Goal: Transaction & Acquisition: Purchase product/service

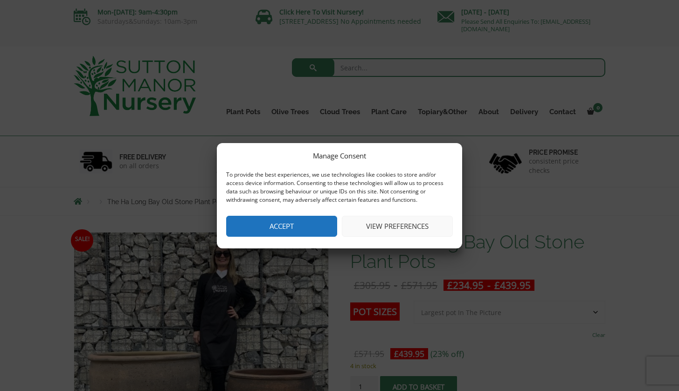
click at [308, 231] on button "Accept" at bounding box center [281, 226] width 111 height 21
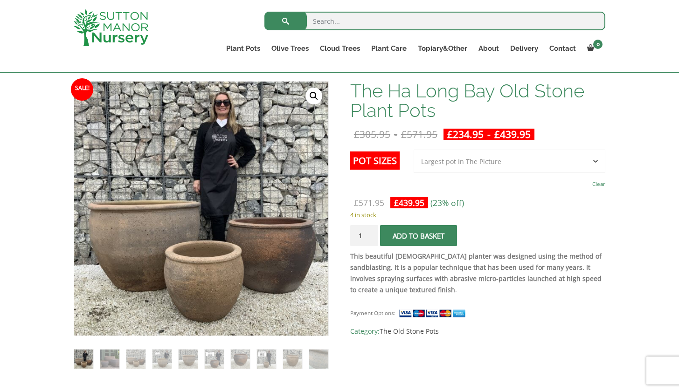
scroll to position [137, 0]
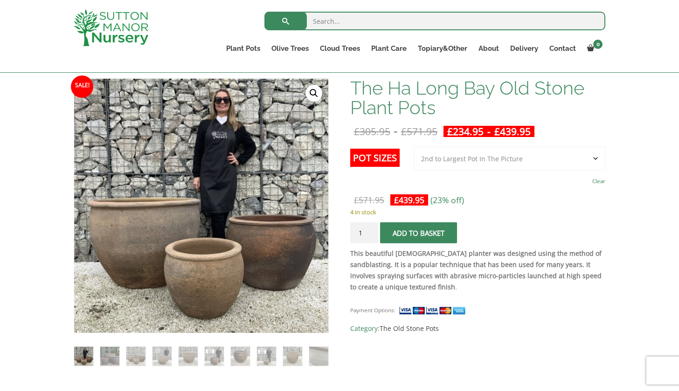
select select "2nd to Largest Pot In The Picture"
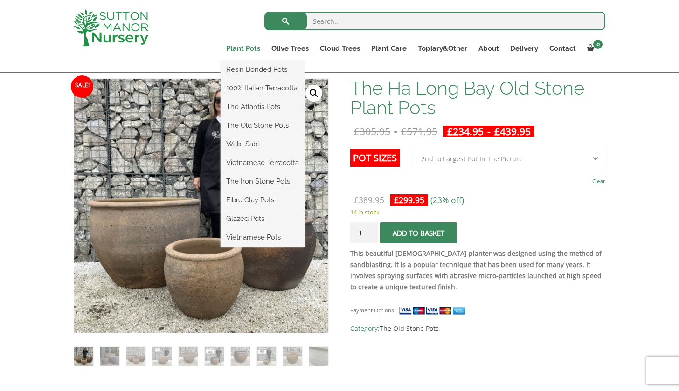
click at [244, 49] on link "Plant Pots" at bounding box center [243, 48] width 45 height 13
click at [242, 49] on link "Plant Pots" at bounding box center [243, 48] width 45 height 13
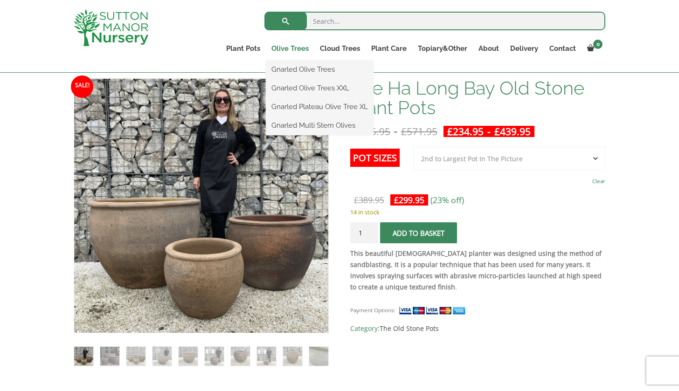
click at [284, 48] on link "Olive Trees" at bounding box center [290, 48] width 48 height 13
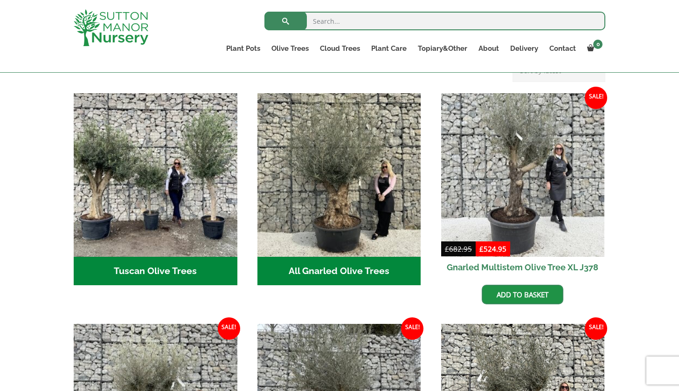
scroll to position [324, 0]
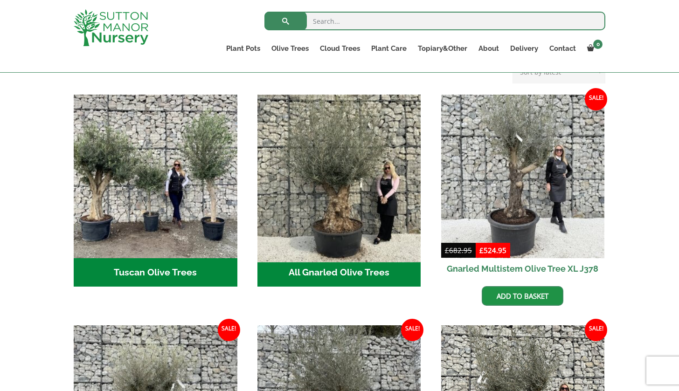
click at [330, 193] on img "Visit product category All Gnarled Olive Trees" at bounding box center [339, 176] width 172 height 172
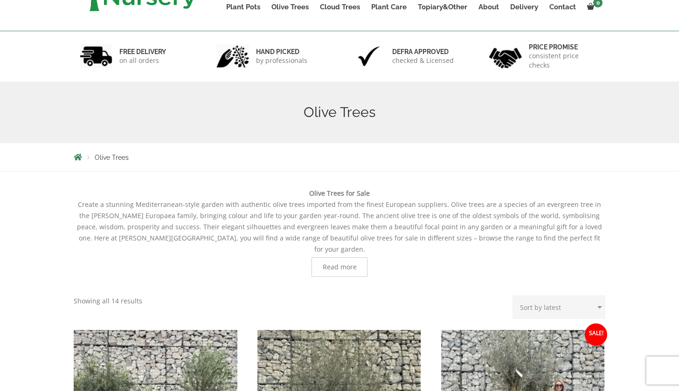
scroll to position [30, 0]
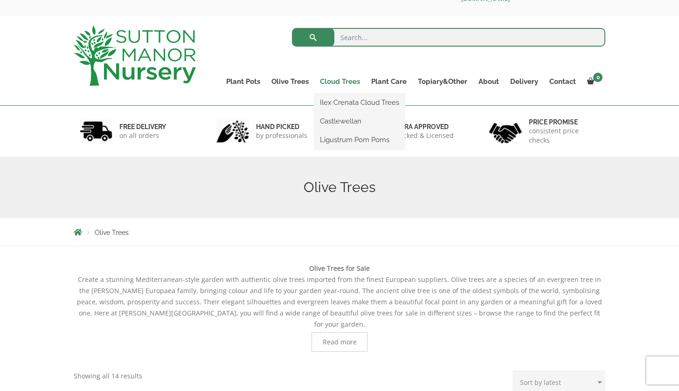
click at [340, 81] on link "Cloud Trees" at bounding box center [339, 81] width 51 height 13
click at [331, 83] on link "Cloud Trees" at bounding box center [339, 81] width 51 height 13
click at [334, 103] on link "Ilex Crenata Cloud Trees" at bounding box center [359, 103] width 90 height 14
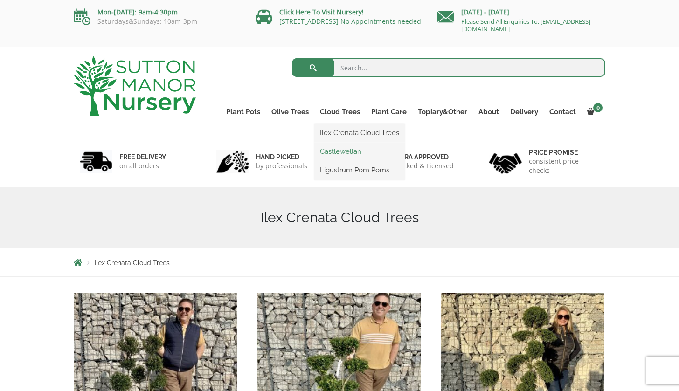
click at [341, 151] on link "Castlewellan" at bounding box center [359, 152] width 90 height 14
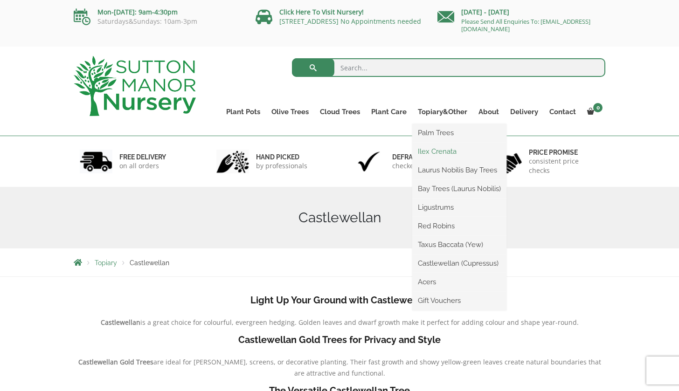
click at [428, 152] on link "Ilex Crenata" at bounding box center [459, 152] width 94 height 14
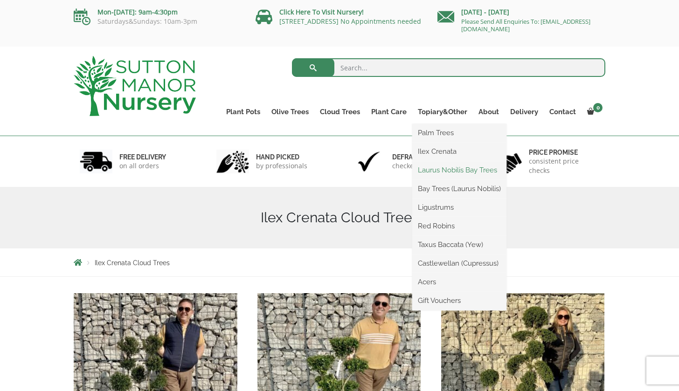
click at [443, 168] on link "Laurus Nobilis Bay Trees" at bounding box center [459, 170] width 94 height 14
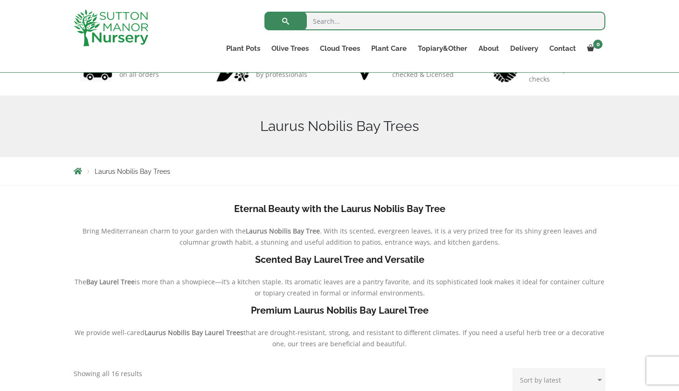
scroll to position [40, 0]
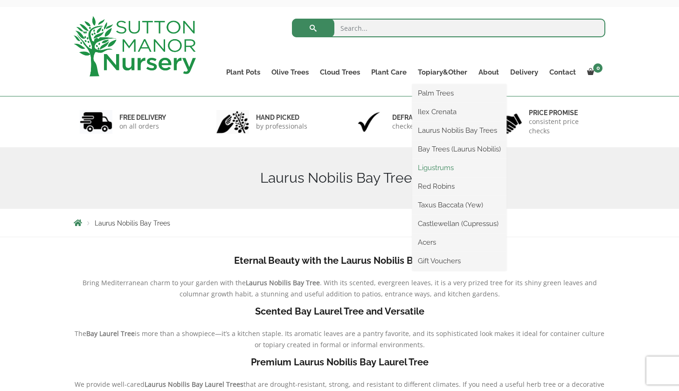
click at [443, 168] on link "Ligustrums" at bounding box center [459, 168] width 94 height 14
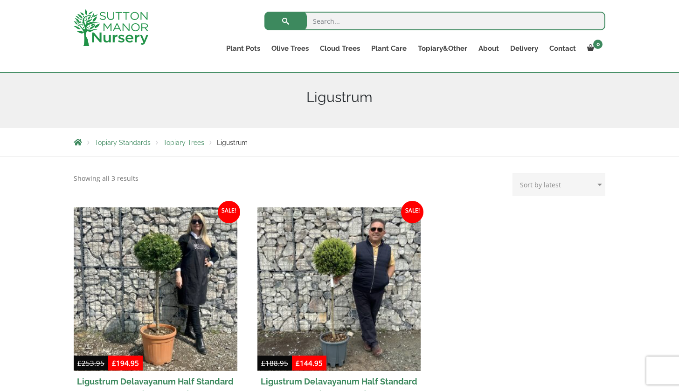
scroll to position [89, 0]
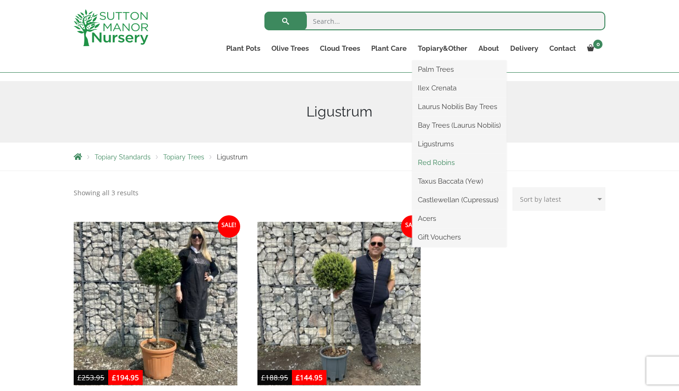
click at [441, 160] on link "Red Robins" at bounding box center [459, 163] width 94 height 14
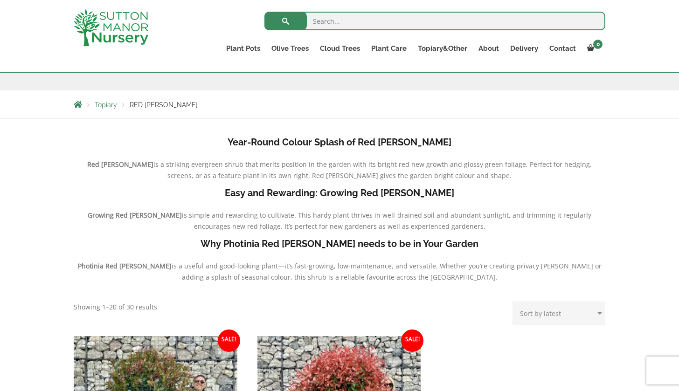
scroll to position [137, 0]
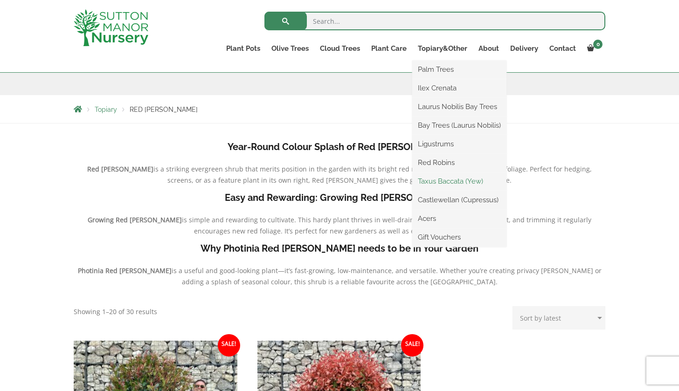
click at [438, 181] on link "Taxus Baccata (Yew)" at bounding box center [459, 181] width 94 height 14
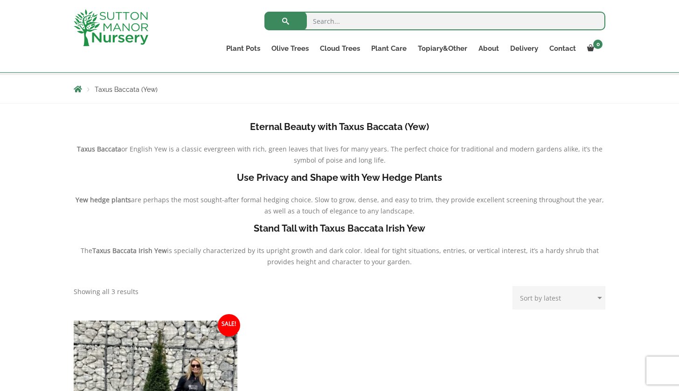
scroll to position [152, 0]
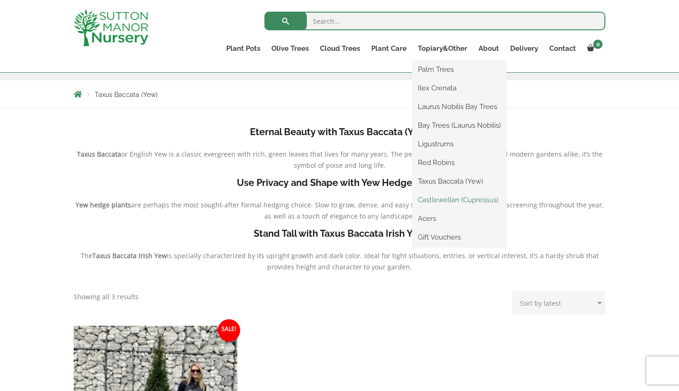
click at [445, 204] on link "Castlewellan (Cupressus)" at bounding box center [459, 200] width 94 height 14
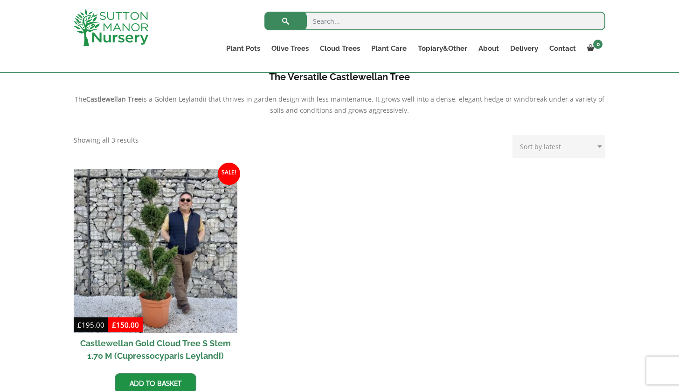
scroll to position [234, 0]
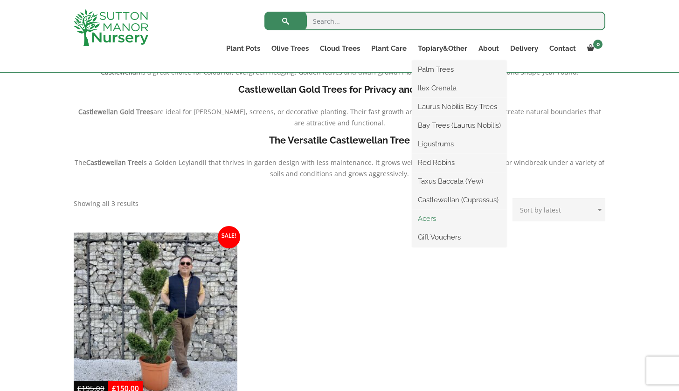
click at [434, 218] on link "Acers" at bounding box center [459, 219] width 94 height 14
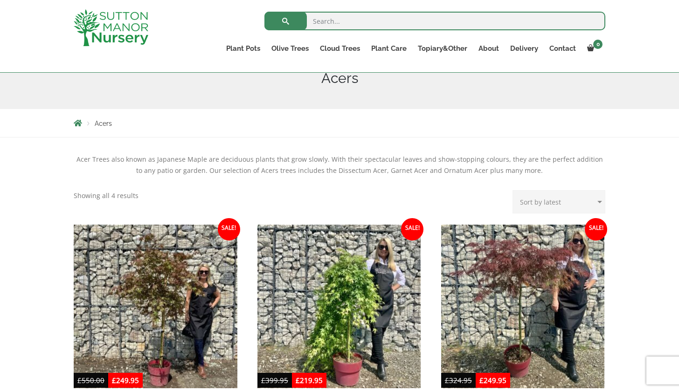
scroll to position [118, 0]
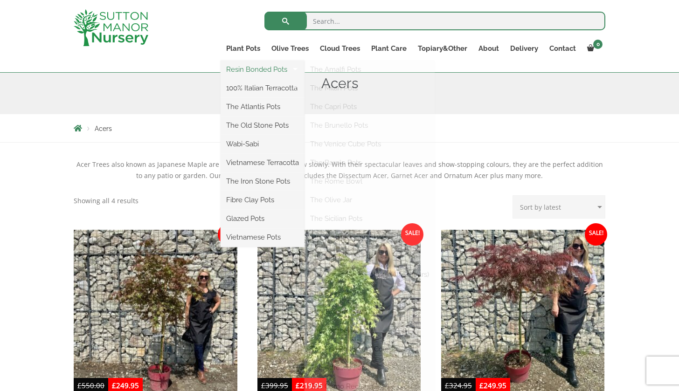
click at [262, 68] on link "Resin Bonded Pots" at bounding box center [263, 69] width 84 height 14
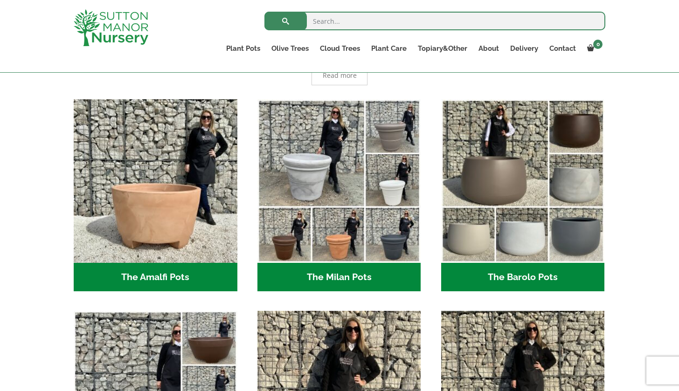
scroll to position [228, 0]
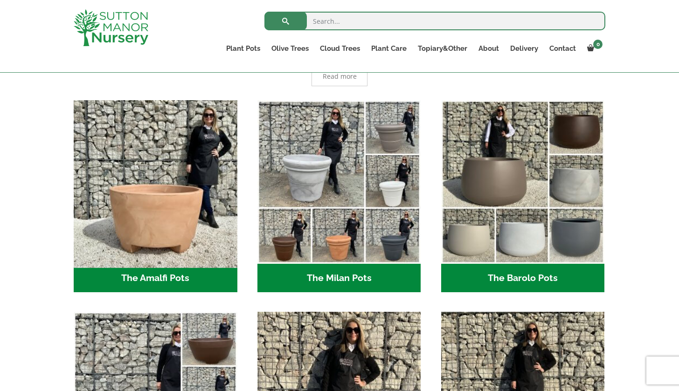
click at [132, 237] on img "Visit product category The Amalfi Pots" at bounding box center [155, 182] width 172 height 172
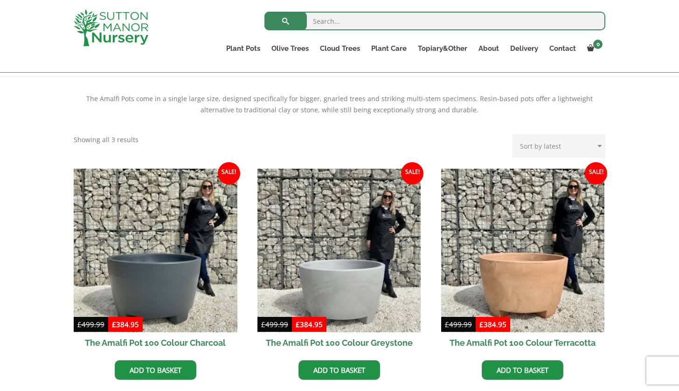
scroll to position [256, 0]
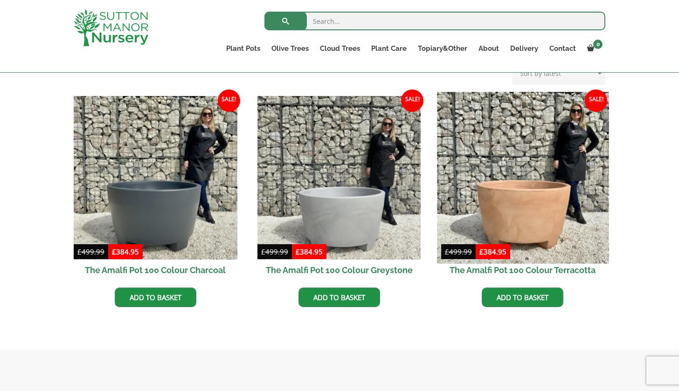
click at [509, 208] on img at bounding box center [523, 178] width 172 height 172
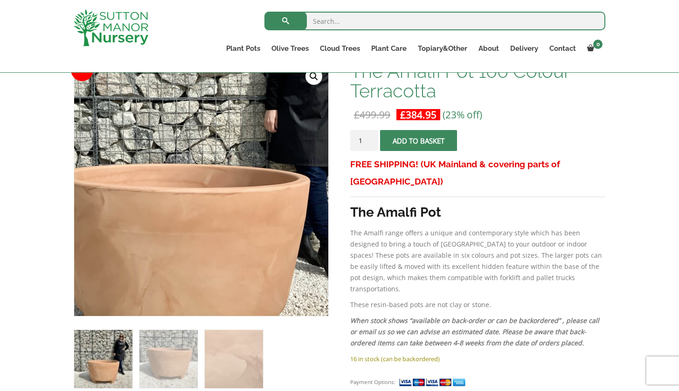
scroll to position [155, 0]
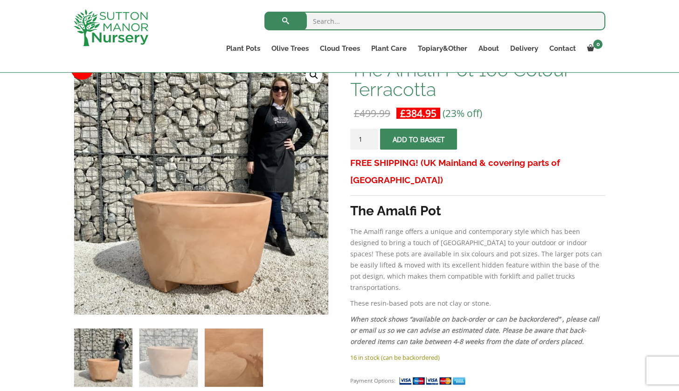
click at [226, 357] on img at bounding box center [234, 358] width 58 height 58
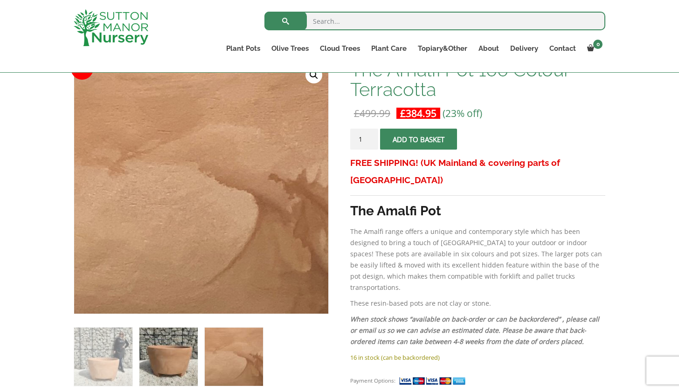
click at [180, 359] on img at bounding box center [168, 357] width 58 height 58
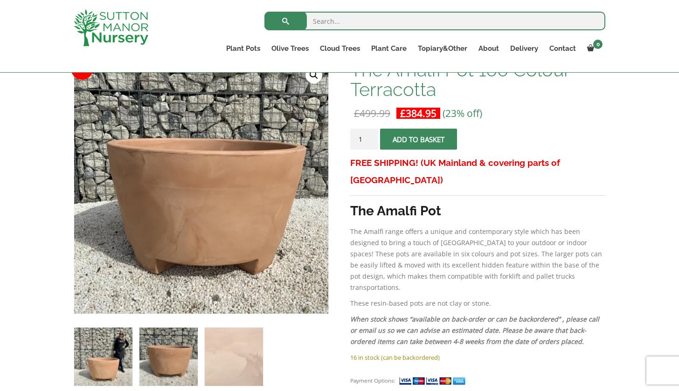
click at [120, 364] on img at bounding box center [103, 357] width 58 height 58
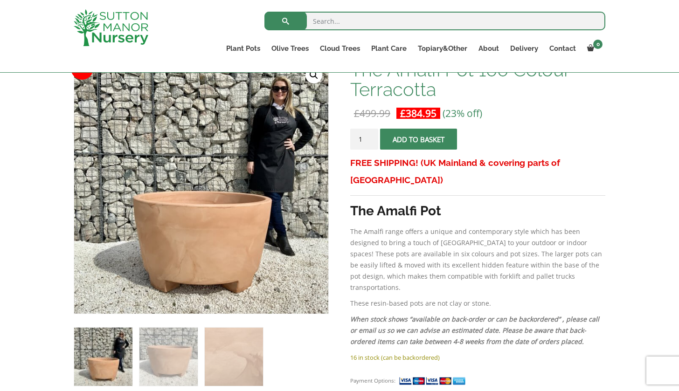
click at [418, 139] on span "submit" at bounding box center [418, 139] width 0 height 0
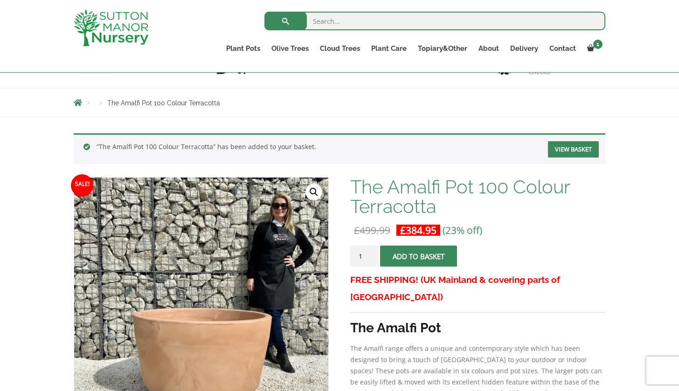
scroll to position [18, 0]
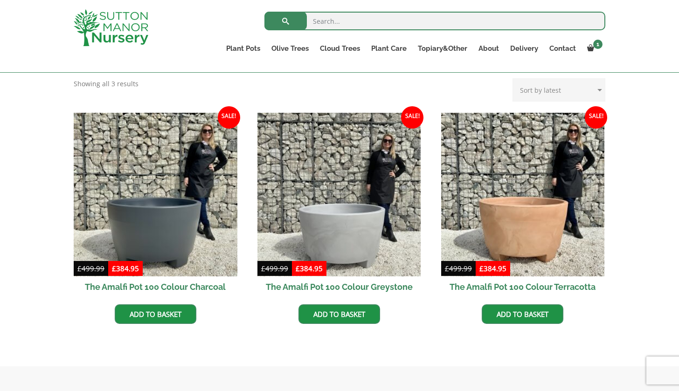
scroll to position [256, 0]
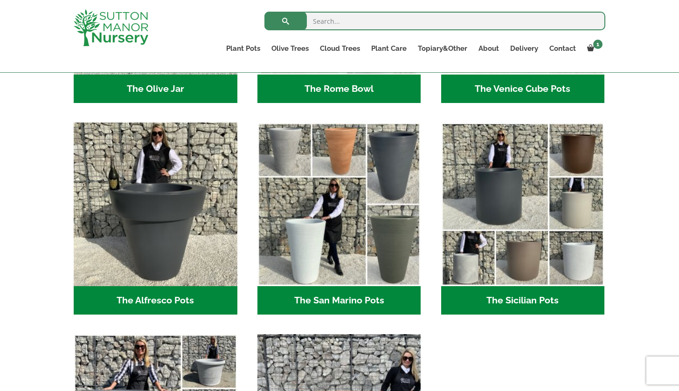
scroll to position [1052, 0]
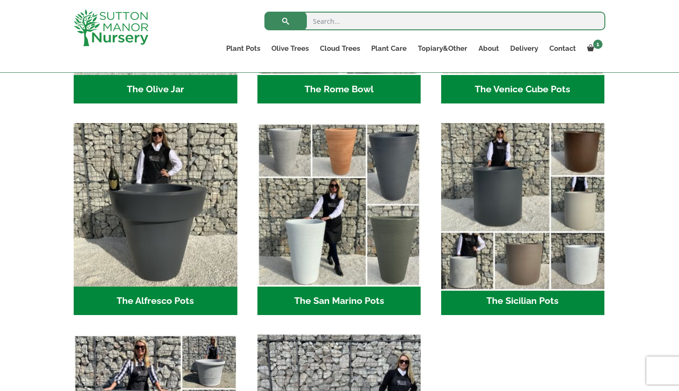
click at [529, 225] on img "Visit product category The Sicilian Pots" at bounding box center [523, 205] width 172 height 172
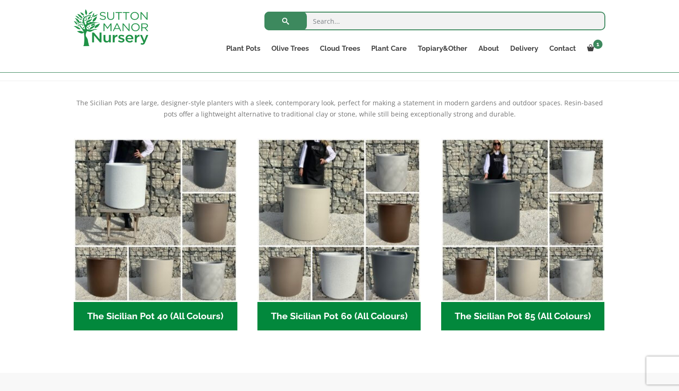
scroll to position [179, 0]
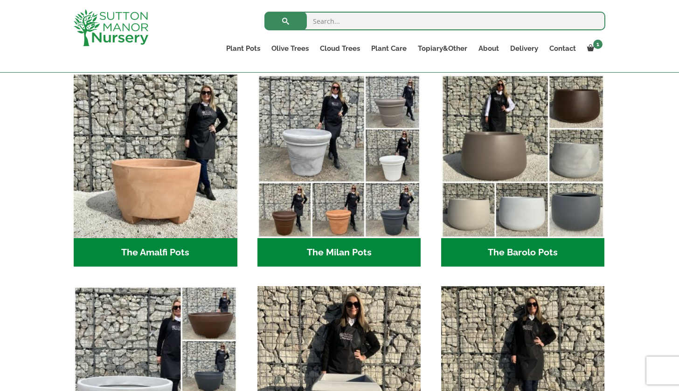
scroll to position [250, 0]
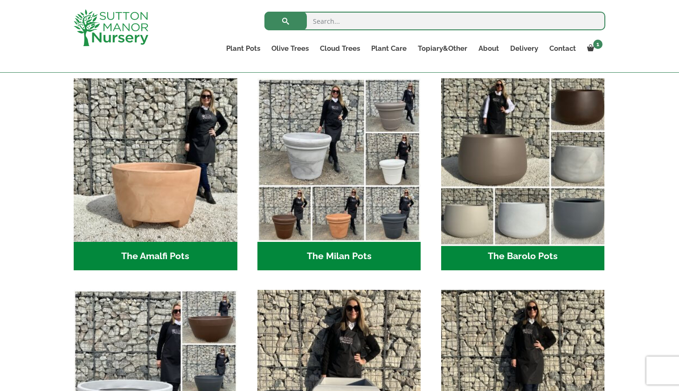
click at [565, 179] on img "Visit product category The Barolo Pots" at bounding box center [523, 160] width 172 height 172
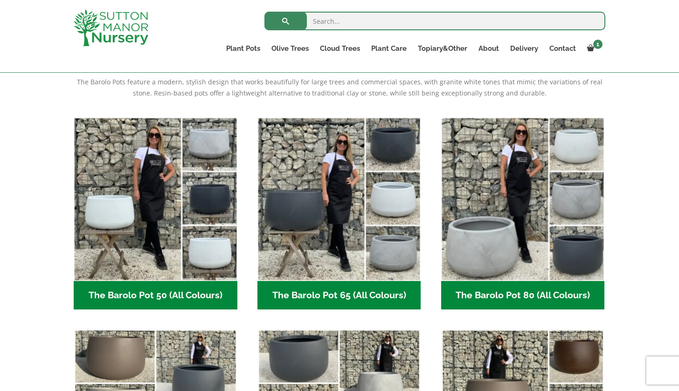
scroll to position [200, 0]
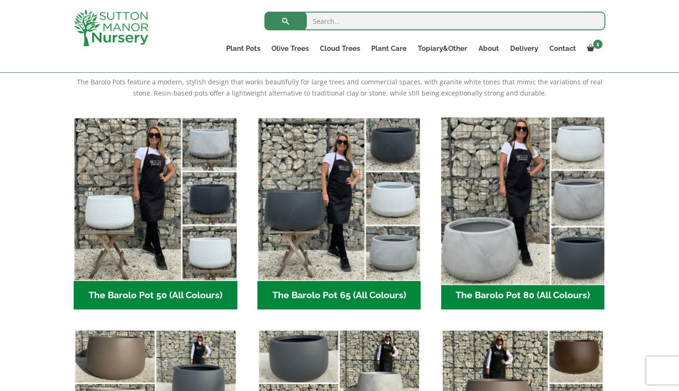
click at [532, 250] on img "Visit product category The Barolo Pot 80 (All Colours)" at bounding box center [523, 199] width 172 height 172
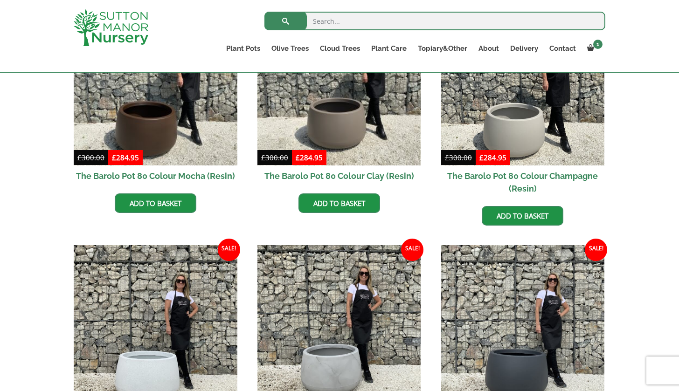
scroll to position [228, 0]
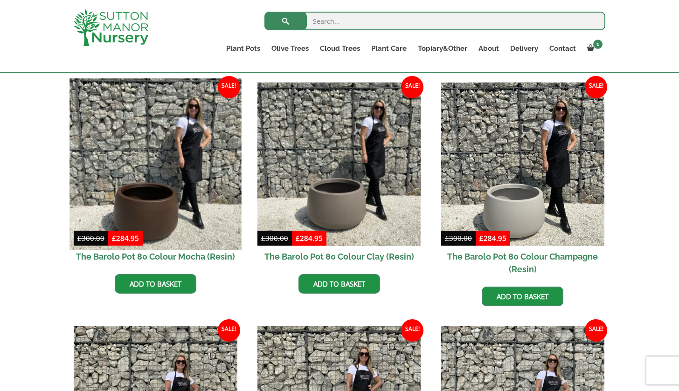
click at [158, 196] on img at bounding box center [155, 164] width 172 height 172
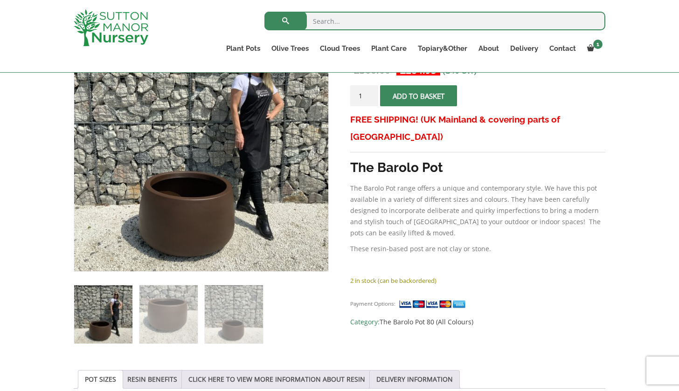
scroll to position [242, 0]
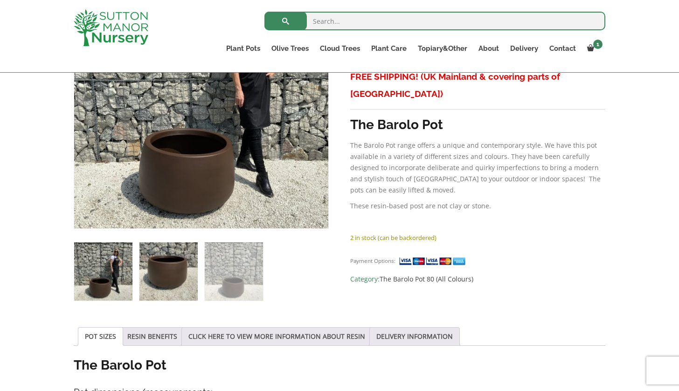
click at [168, 265] on img at bounding box center [168, 271] width 58 height 58
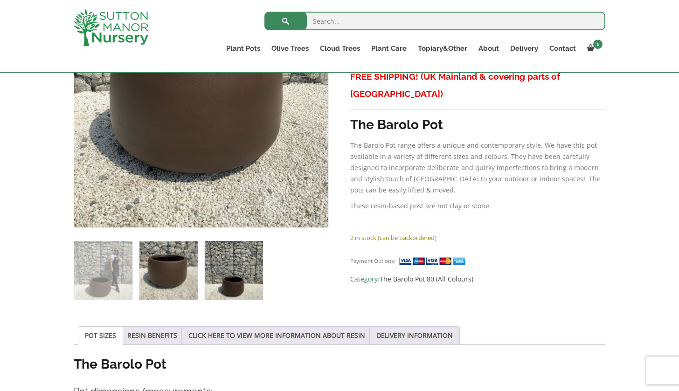
click at [224, 267] on img at bounding box center [234, 271] width 58 height 58
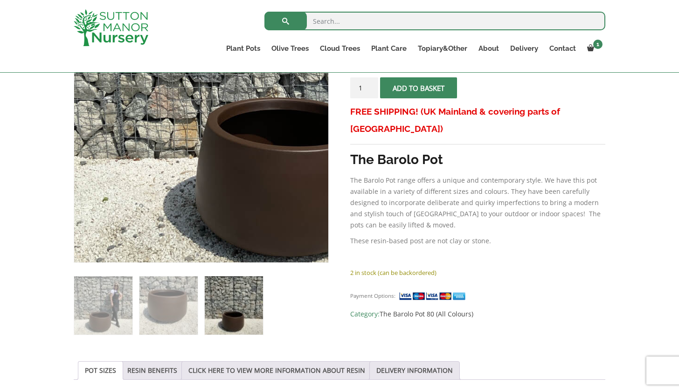
scroll to position [207, 0]
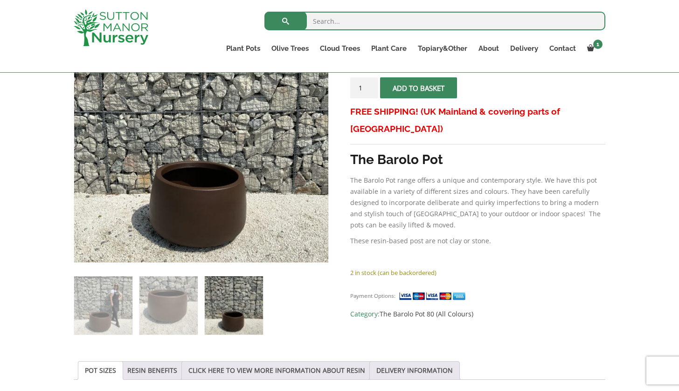
click at [441, 291] on img at bounding box center [434, 296] width 70 height 10
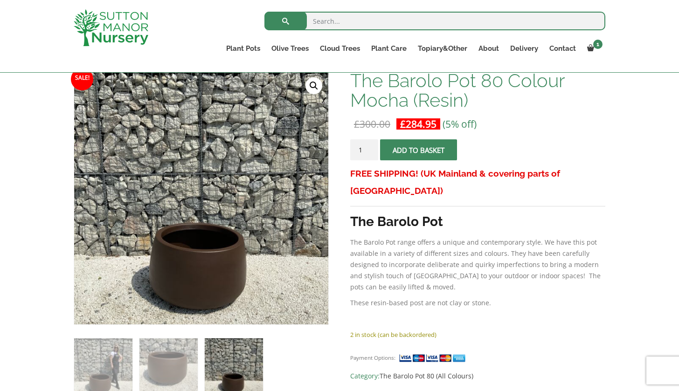
scroll to position [141, 0]
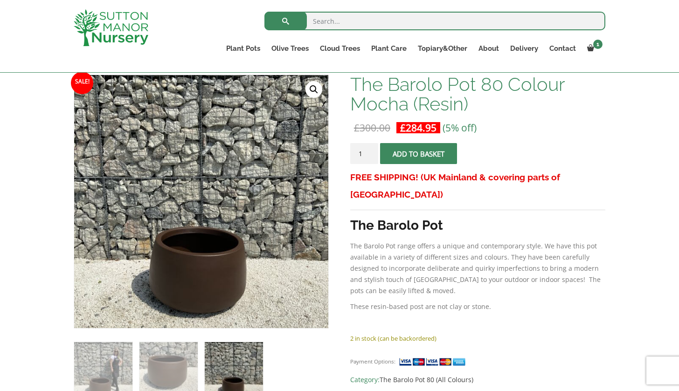
click at [421, 154] on button "Add to basket" at bounding box center [418, 153] width 77 height 21
